Goal: Task Accomplishment & Management: Manage account settings

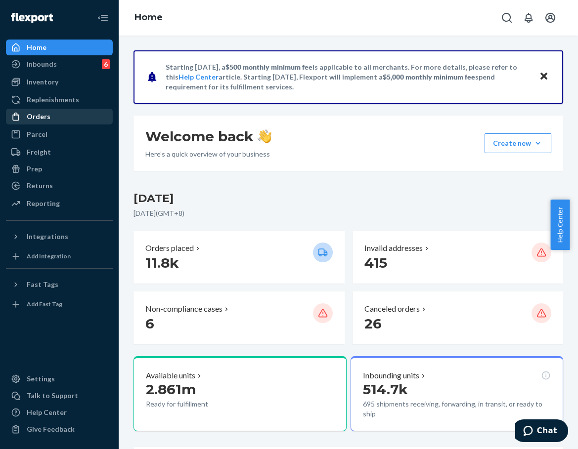
drag, startPoint x: 45, startPoint y: 116, endPoint x: 71, endPoint y: 116, distance: 25.7
click at [45, 116] on div "Orders" at bounding box center [39, 117] width 24 height 10
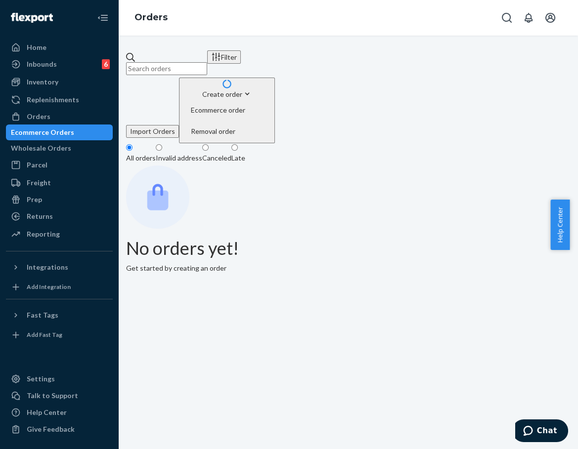
click at [207, 62] on input "text" at bounding box center [166, 68] width 81 height 13
paste input "254638406"
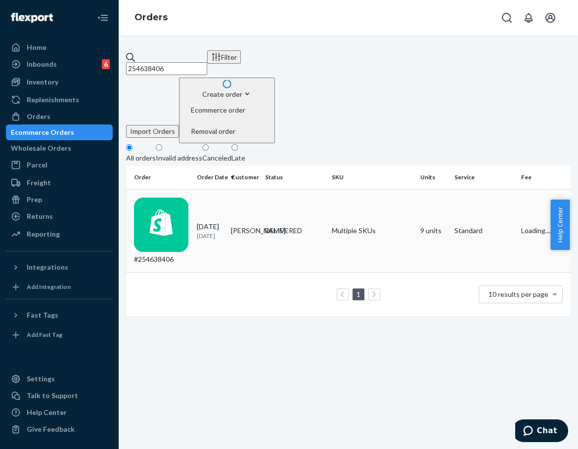
type input "254638406"
click at [223, 232] on p "[DATE]" at bounding box center [210, 236] width 26 height 8
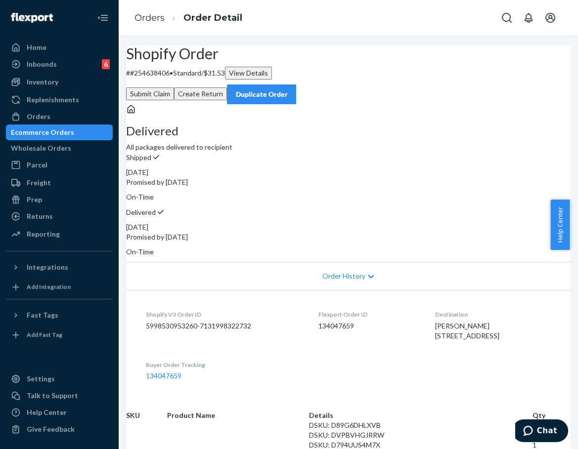
click at [345, 94] on div "Submit Claim Create Return Duplicate Order" at bounding box center [348, 95] width 444 height 20
click at [174, 88] on button "Submit Claim" at bounding box center [150, 94] width 48 height 13
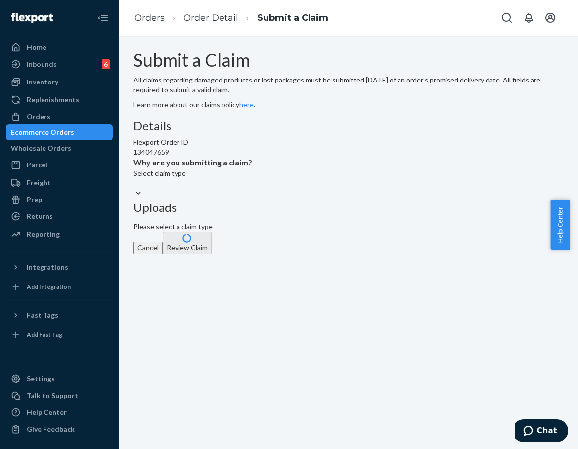
click at [252, 188] on div "Select claim type" at bounding box center [192, 179] width 119 height 20
click at [134, 188] on input "Why are you submitting a claim? Select claim type" at bounding box center [133, 183] width 1 height 10
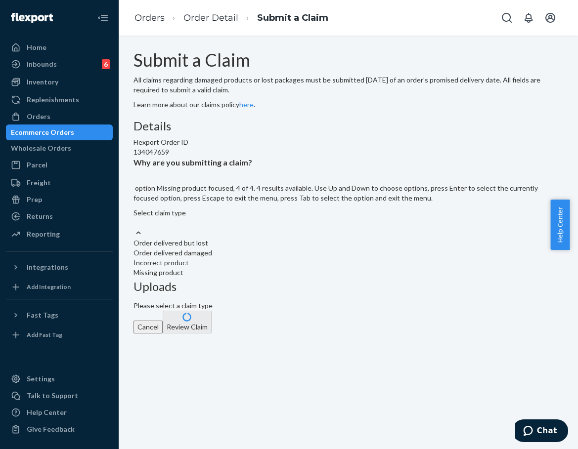
click at [255, 278] on div "Missing product" at bounding box center [348, 273] width 430 height 10
click at [134, 228] on input "Why are you submitting a claim? option Missing product focused, 4 of 4. 4 resul…" at bounding box center [133, 223] width 1 height 10
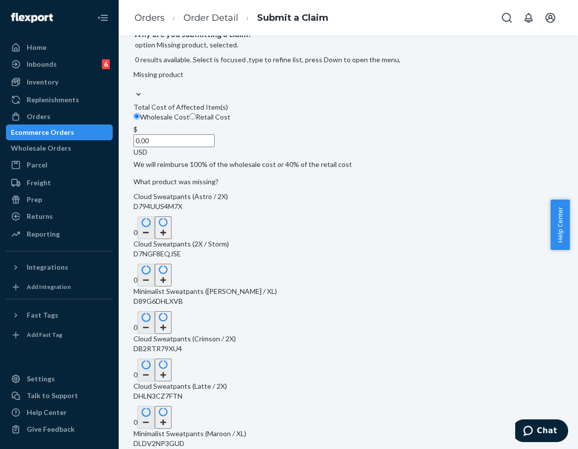
scroll to position [274, 0]
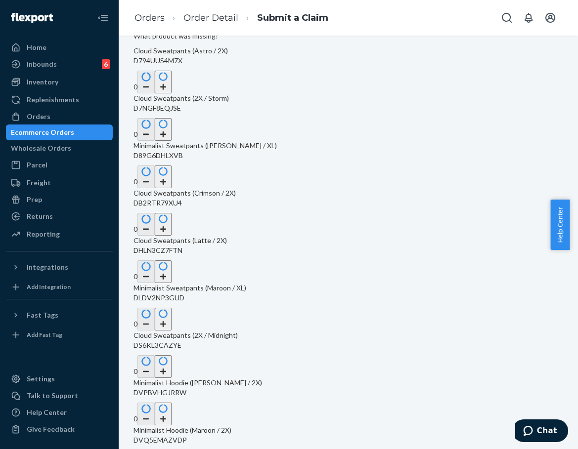
click at [172, 179] on button "button" at bounding box center [163, 177] width 17 height 23
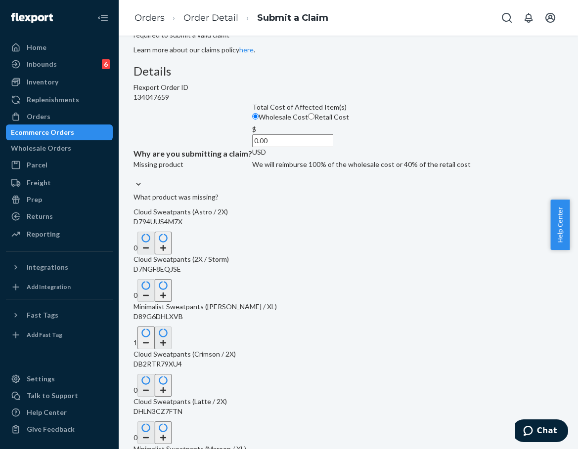
scroll to position [0, 0]
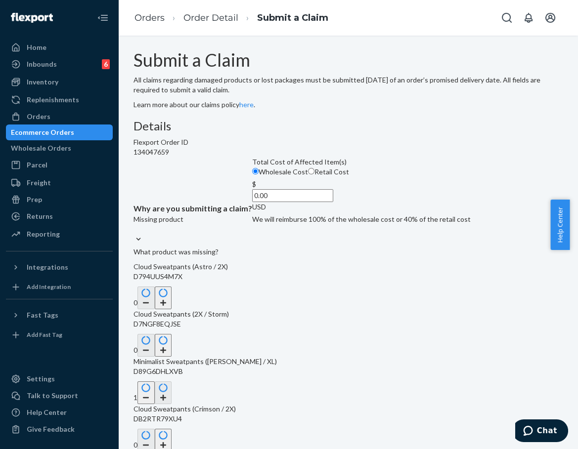
click at [252, 202] on input "0.00" at bounding box center [292, 195] width 81 height 13
type input "32.00"
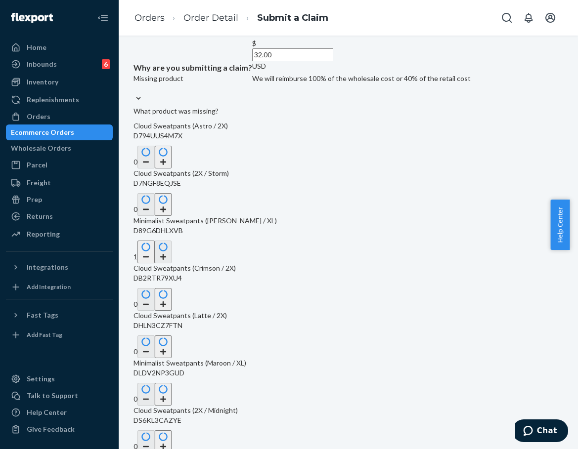
scroll to position [292, 0]
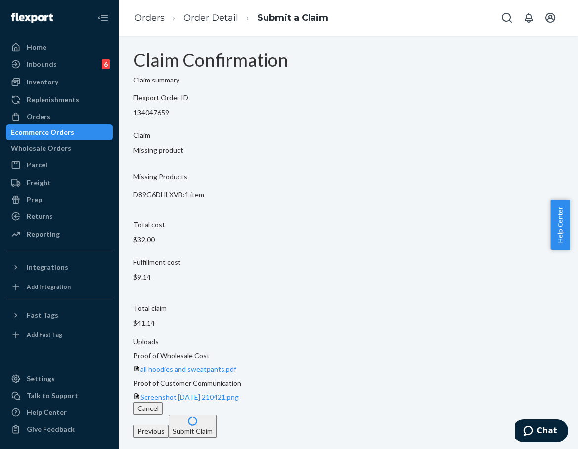
scroll to position [0, 0]
click at [217, 415] on button "Submit Claim" at bounding box center [193, 426] width 48 height 23
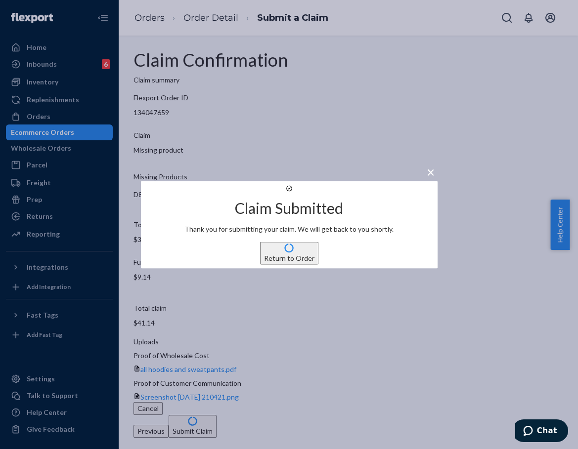
click at [289, 265] on button "Return to Order" at bounding box center [289, 253] width 58 height 23
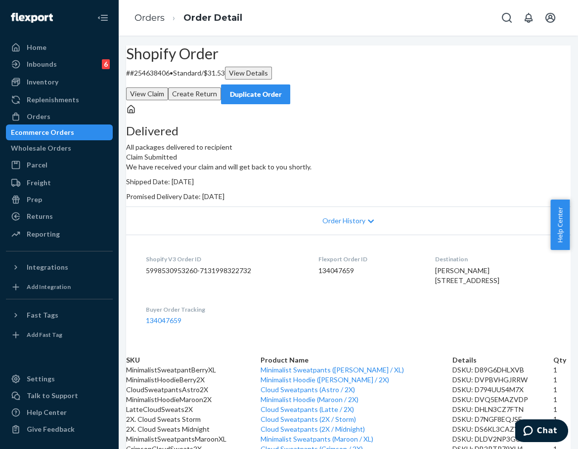
click at [282, 89] on div "Duplicate Order" at bounding box center [255, 94] width 52 height 10
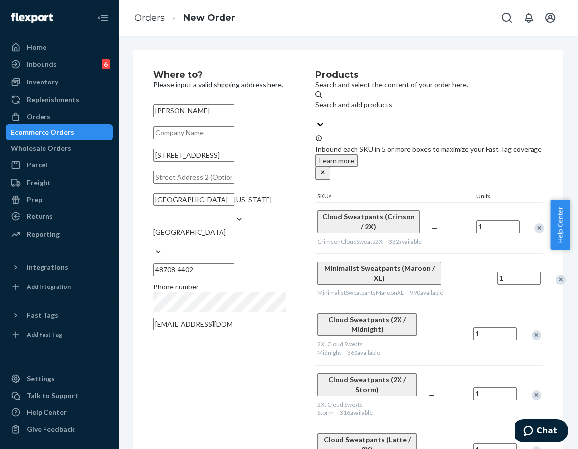
click at [534, 223] on div "Remove Item" at bounding box center [539, 228] width 10 height 10
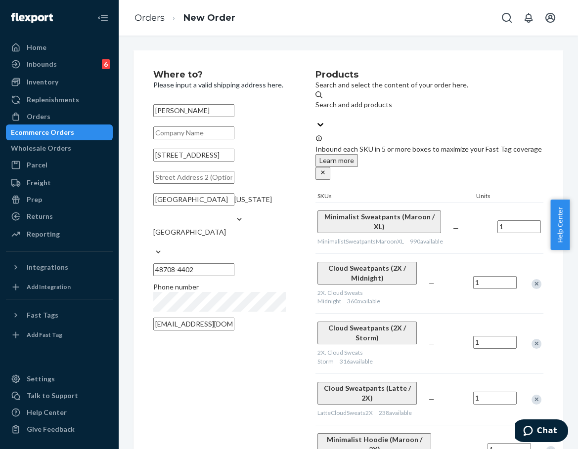
click at [544, 223] on div "Remove Item" at bounding box center [561, 228] width 10 height 10
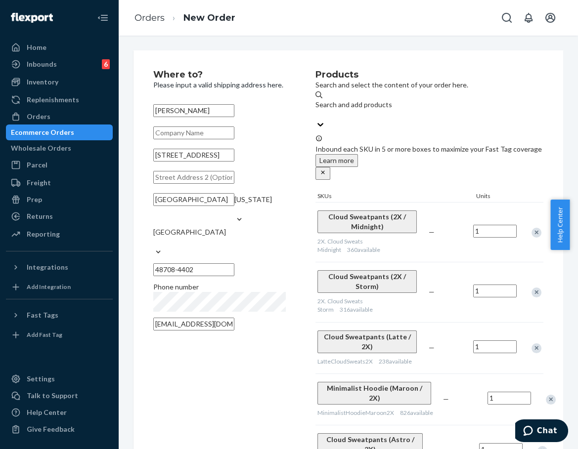
click at [531, 228] on div "Remove Item" at bounding box center [536, 233] width 10 height 10
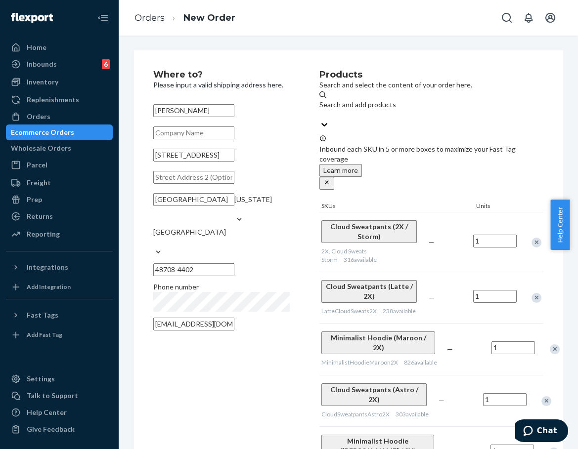
click at [531, 238] on div "Remove Item" at bounding box center [536, 243] width 10 height 10
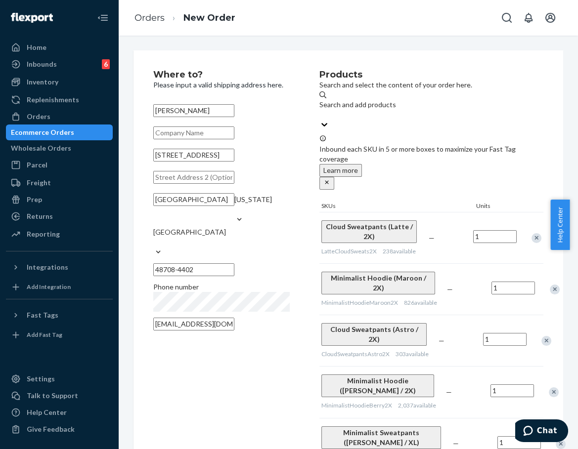
click at [531, 233] on div "Remove Item" at bounding box center [536, 238] width 10 height 10
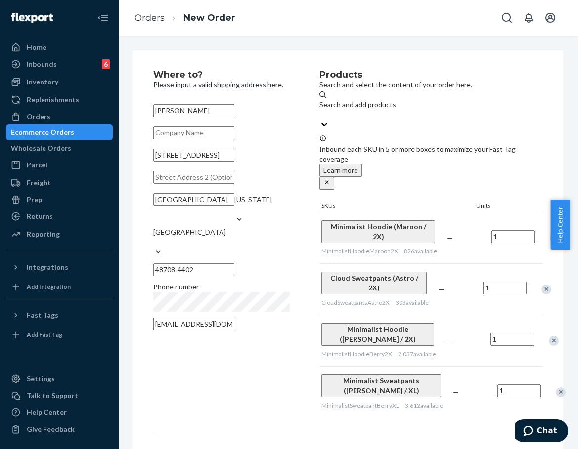
click at [544, 233] on div "Remove Item" at bounding box center [555, 238] width 10 height 10
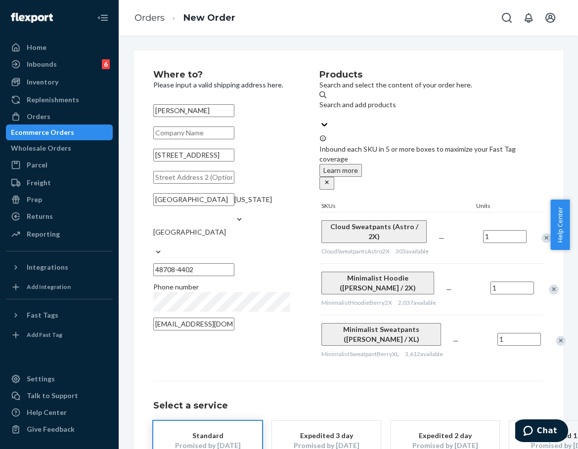
click at [541, 233] on div "Remove Item" at bounding box center [546, 238] width 10 height 10
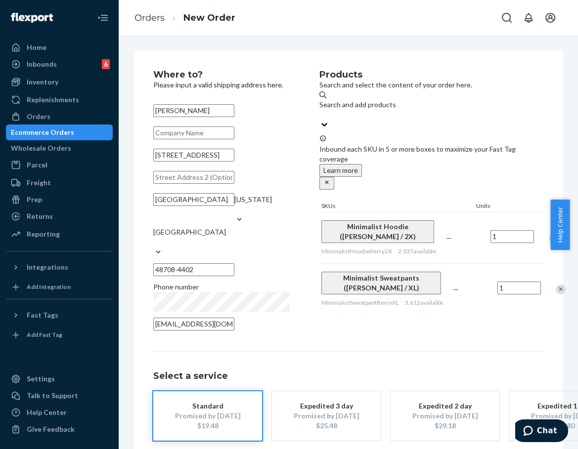
click at [544, 233] on div "Remove Item" at bounding box center [554, 238] width 10 height 10
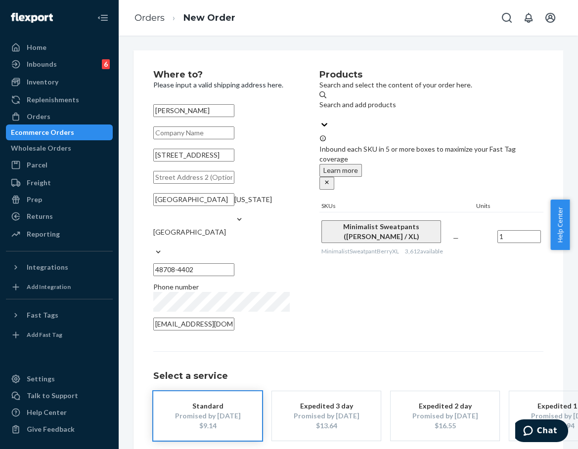
scroll to position [58, 0]
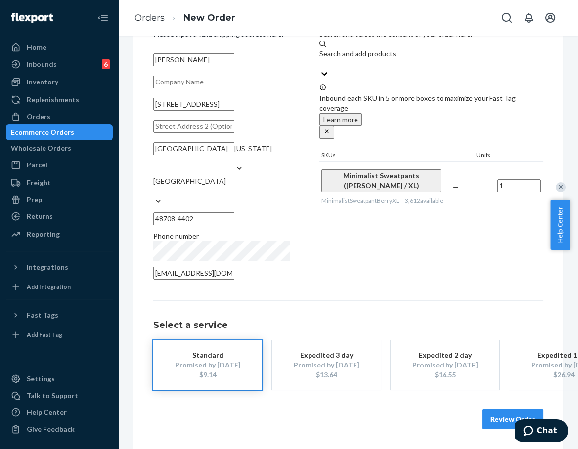
click at [491, 410] on button "Review Order" at bounding box center [512, 420] width 61 height 20
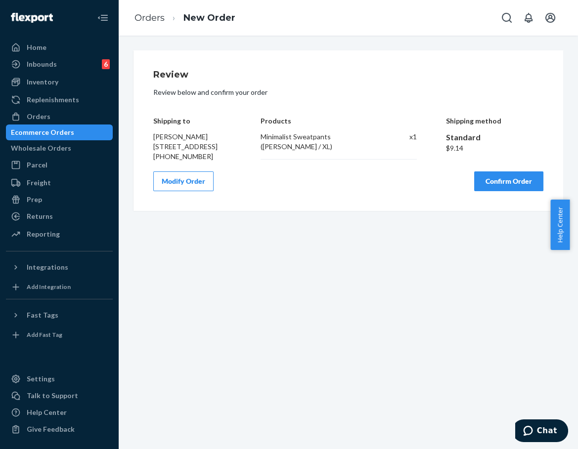
scroll to position [0, 0]
drag, startPoint x: 505, startPoint y: 177, endPoint x: 505, endPoint y: 188, distance: 10.4
click at [504, 179] on div "Review Review below and confirm your order Shipping to [PERSON_NAME] [STREET_AD…" at bounding box center [348, 130] width 390 height 121
click at [505, 188] on button "Confirm Order" at bounding box center [508, 182] width 69 height 20
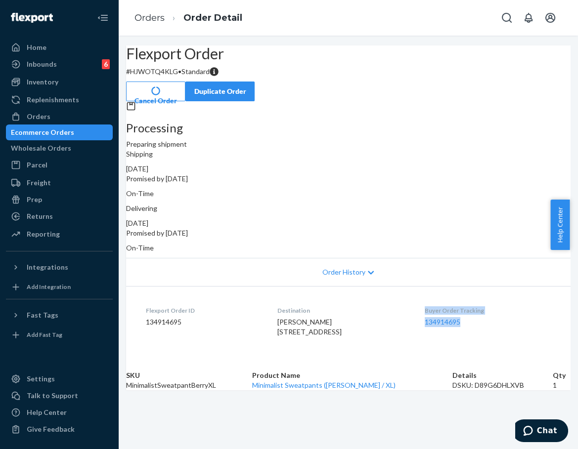
drag, startPoint x: 420, startPoint y: 310, endPoint x: 468, endPoint y: 328, distance: 50.7
click at [468, 328] on dl "Flexport Order ID 134914695 Destination [PERSON_NAME] [STREET_ADDRESS] US Buyer…" at bounding box center [348, 323] width 444 height 74
copy div "Buyer Order Tracking 134914695"
click at [160, 21] on link "Orders" at bounding box center [149, 17] width 30 height 11
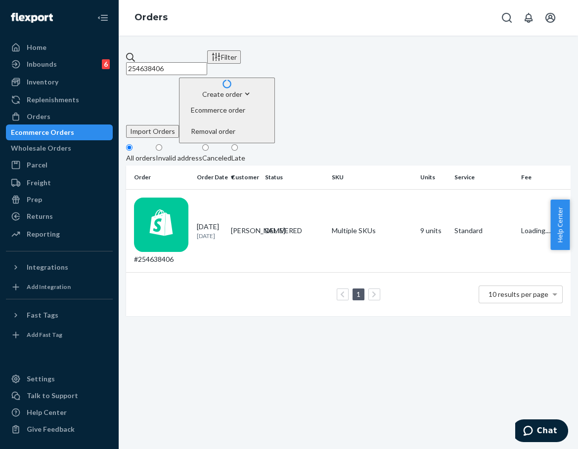
click at [170, 62] on input "254638406" at bounding box center [166, 68] width 81 height 13
paste input "3824761"
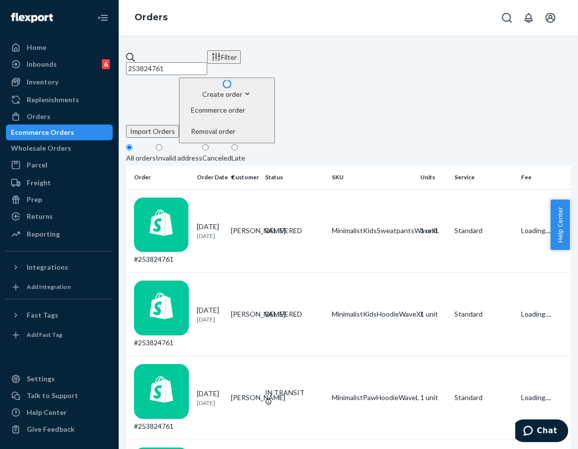
type input "253824761"
click at [227, 189] on td "[DATE] [DATE]" at bounding box center [210, 231] width 34 height 84
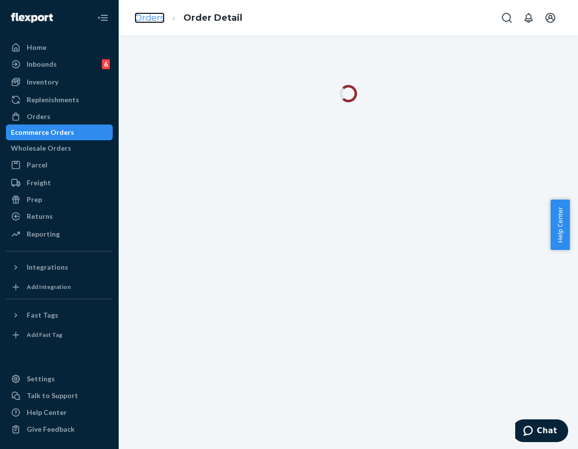
click at [135, 18] on link "Orders" at bounding box center [149, 17] width 30 height 11
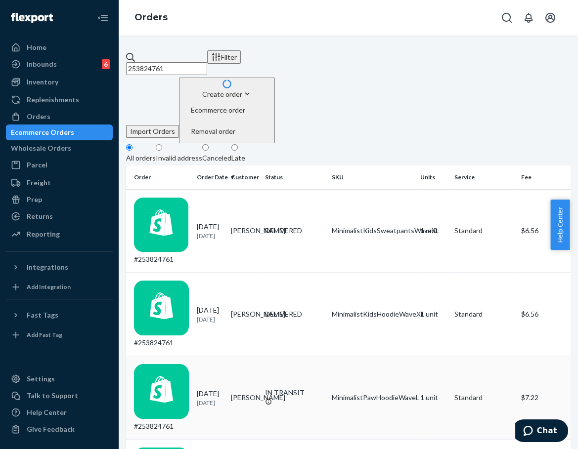
click at [254, 356] on td "[PERSON_NAME]" at bounding box center [244, 398] width 34 height 84
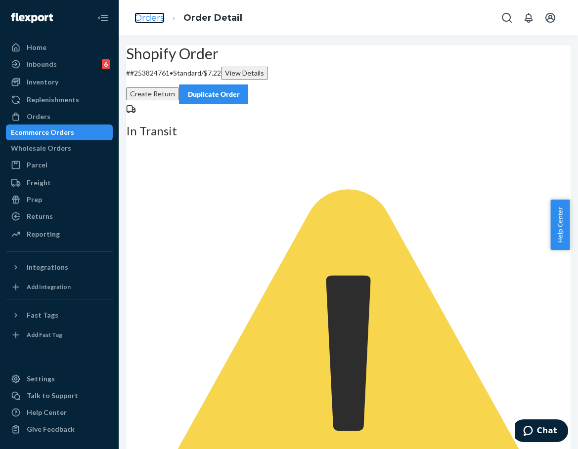
click at [153, 14] on link "Orders" at bounding box center [149, 17] width 30 height 11
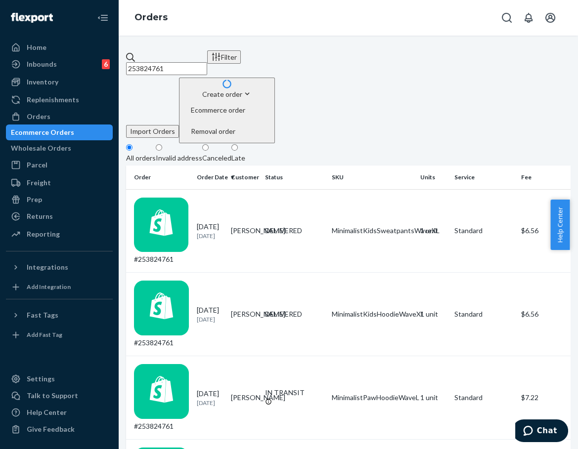
click at [168, 62] on input "253824761" at bounding box center [166, 68] width 81 height 13
paste input "[PERSON_NAME]"
type input "[PERSON_NAME]"
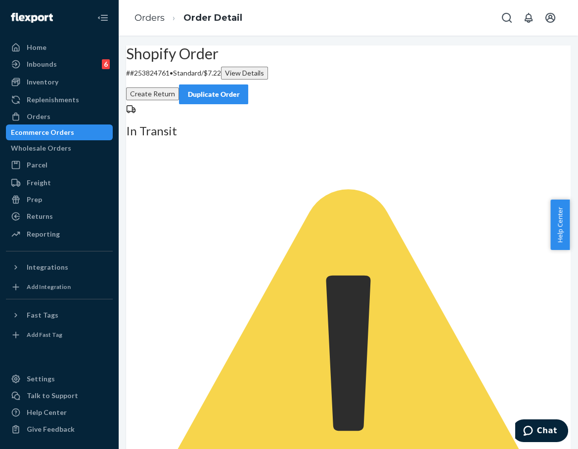
click at [240, 89] on div "Duplicate Order" at bounding box center [213, 94] width 52 height 10
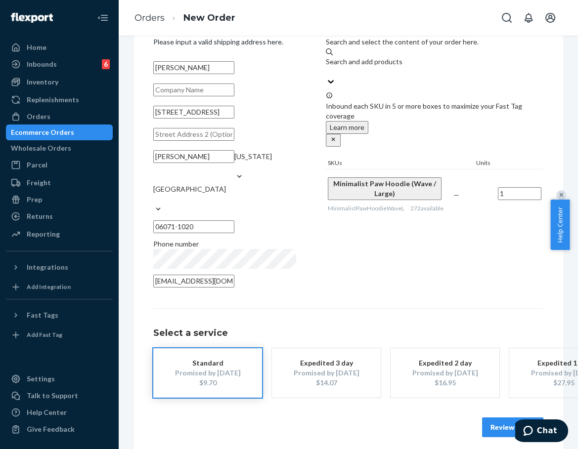
scroll to position [55, 0]
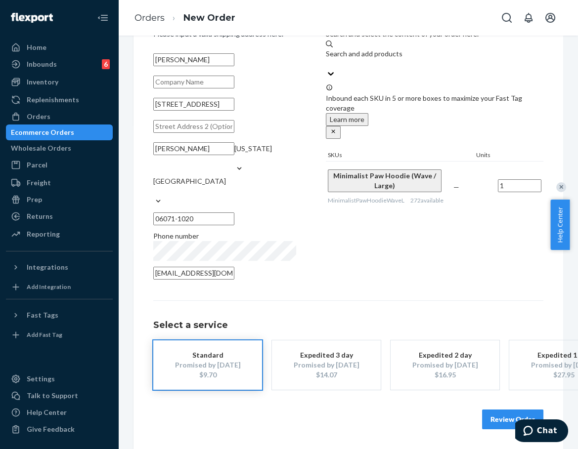
click at [490, 410] on button "Review Order" at bounding box center [512, 420] width 61 height 20
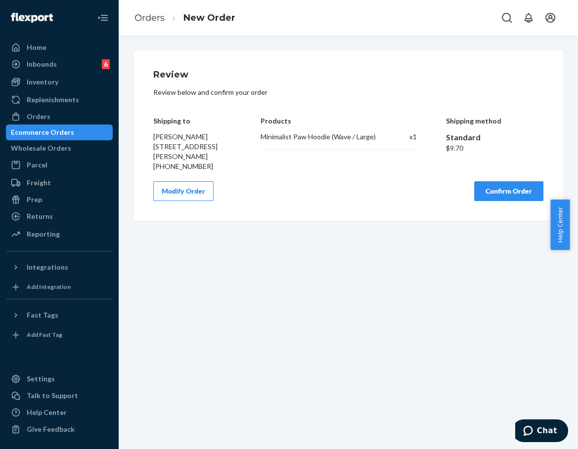
click at [502, 187] on button "Confirm Order" at bounding box center [508, 191] width 69 height 20
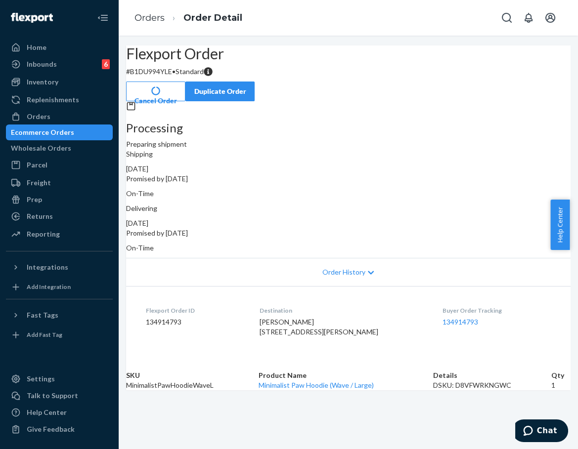
drag, startPoint x: 394, startPoint y: 209, endPoint x: 437, endPoint y: 209, distance: 43.5
click at [437, 209] on div "Delivering [DATE] Promised by [DATE] On-Time" at bounding box center [348, 228] width 444 height 49
copy div "[DATE]"
click at [442, 326] on link "134914793" at bounding box center [460, 322] width 36 height 8
click at [150, 19] on link "Orders" at bounding box center [149, 17] width 30 height 11
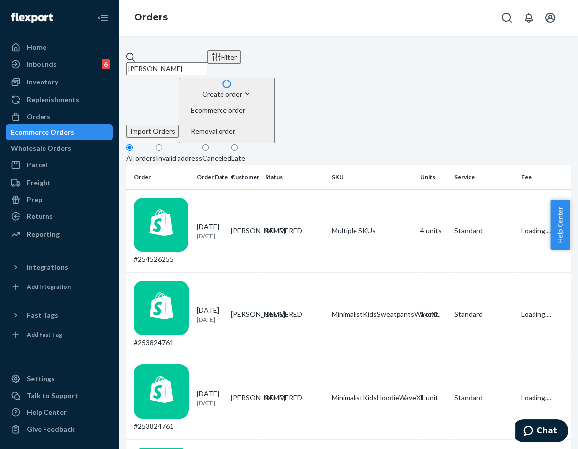
click at [178, 62] on input "[PERSON_NAME]" at bounding box center [166, 68] width 81 height 13
paste input "254532438"
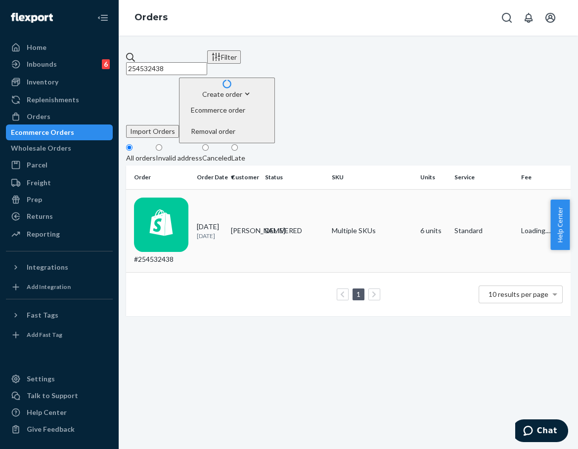
type input "254532438"
click at [223, 232] on p "[DATE]" at bounding box center [210, 236] width 26 height 8
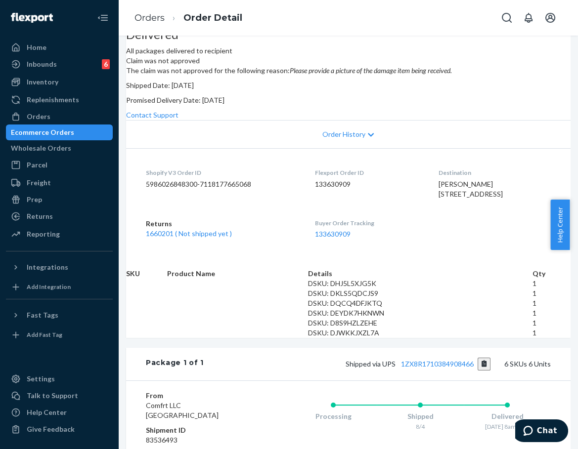
scroll to position [110, 0]
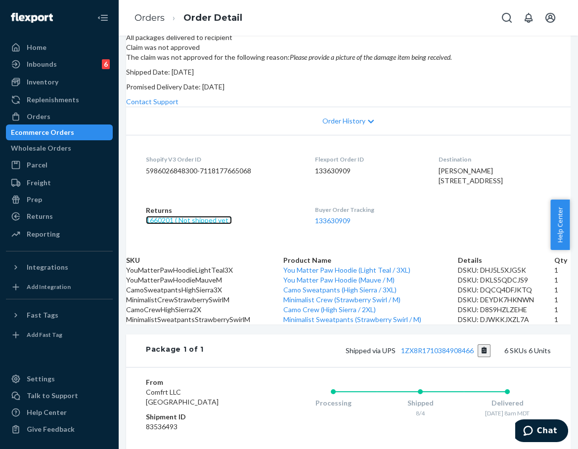
click at [212, 224] on link "1660201 ( Not shipped yet )" at bounding box center [189, 220] width 86 height 8
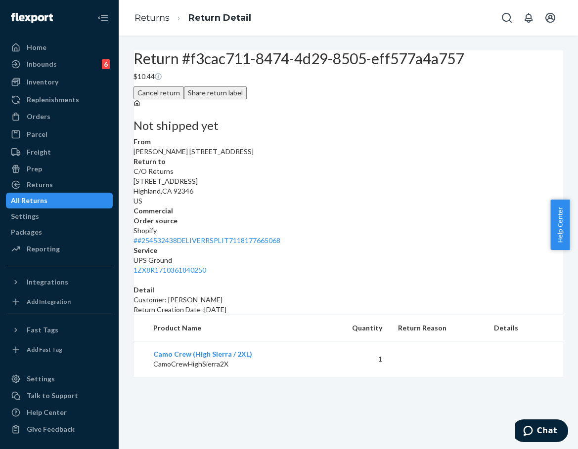
click at [247, 99] on button "Share return label" at bounding box center [215, 93] width 63 height 13
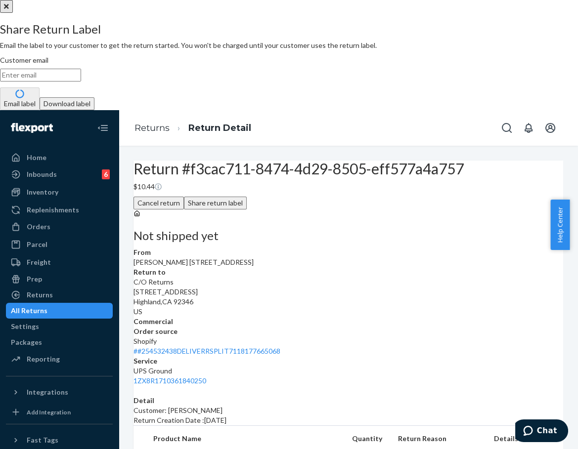
click at [81, 82] on input "Customer email" at bounding box center [40, 75] width 81 height 13
paste input "254532438"
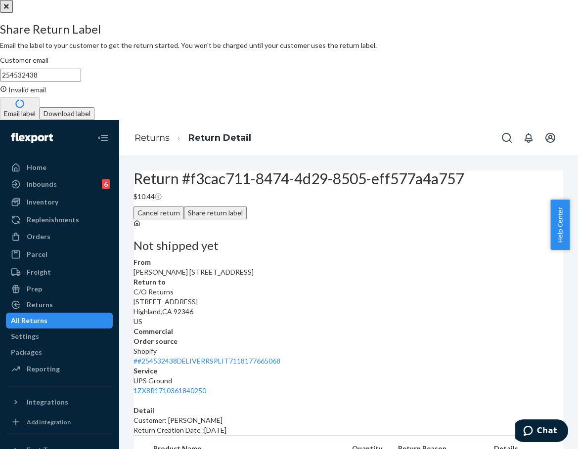
click at [81, 82] on input "254532438" at bounding box center [40, 75] width 81 height 13
paste input "[EMAIL_ADDRESS][DOMAIN_NAME]"
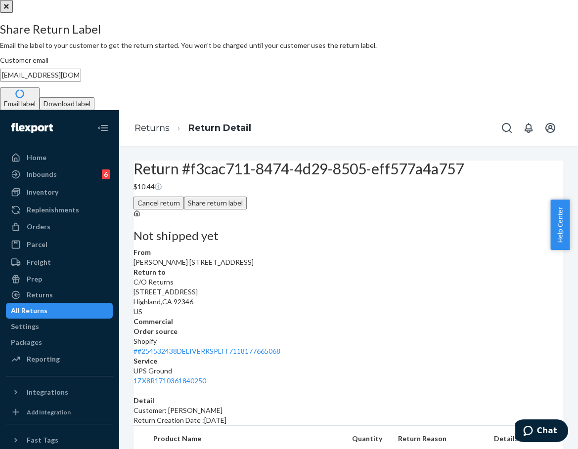
type input "[EMAIL_ADDRESS][DOMAIN_NAME]"
click at [40, 110] on button "Email label" at bounding box center [20, 99] width 40 height 23
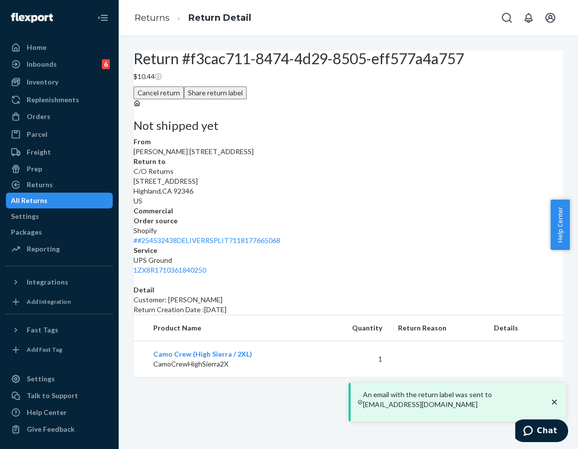
click at [453, 99] on div "Cancel return Share return label" at bounding box center [348, 93] width 430 height 13
click at [247, 99] on button "Share return label" at bounding box center [215, 93] width 63 height 13
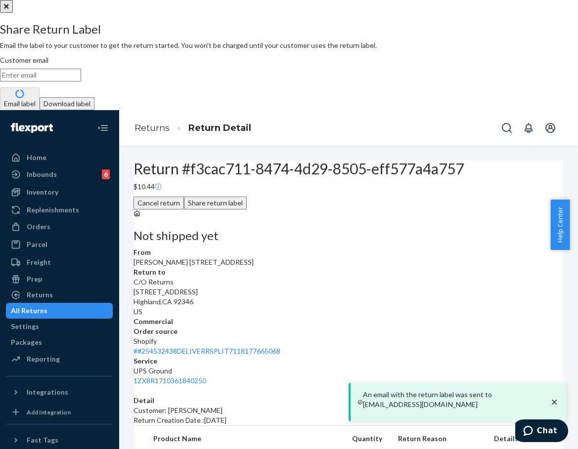
click at [94, 110] on button "Download label" at bounding box center [67, 103] width 55 height 13
